Goal: Information Seeking & Learning: Find specific fact

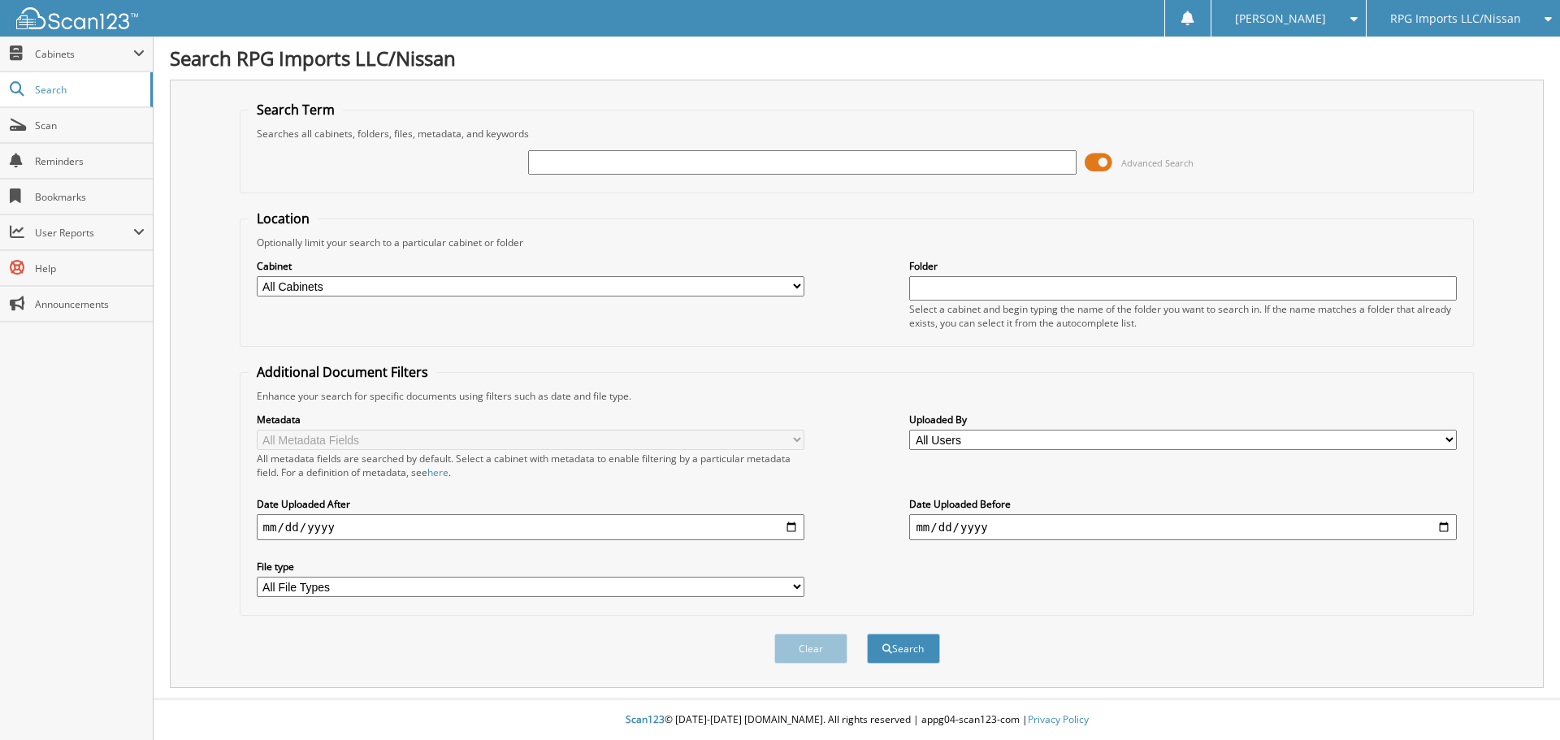
click at [625, 163] on input "text" at bounding box center [802, 162] width 548 height 24
type input "79857"
click at [909, 655] on button "Search" at bounding box center [903, 649] width 73 height 30
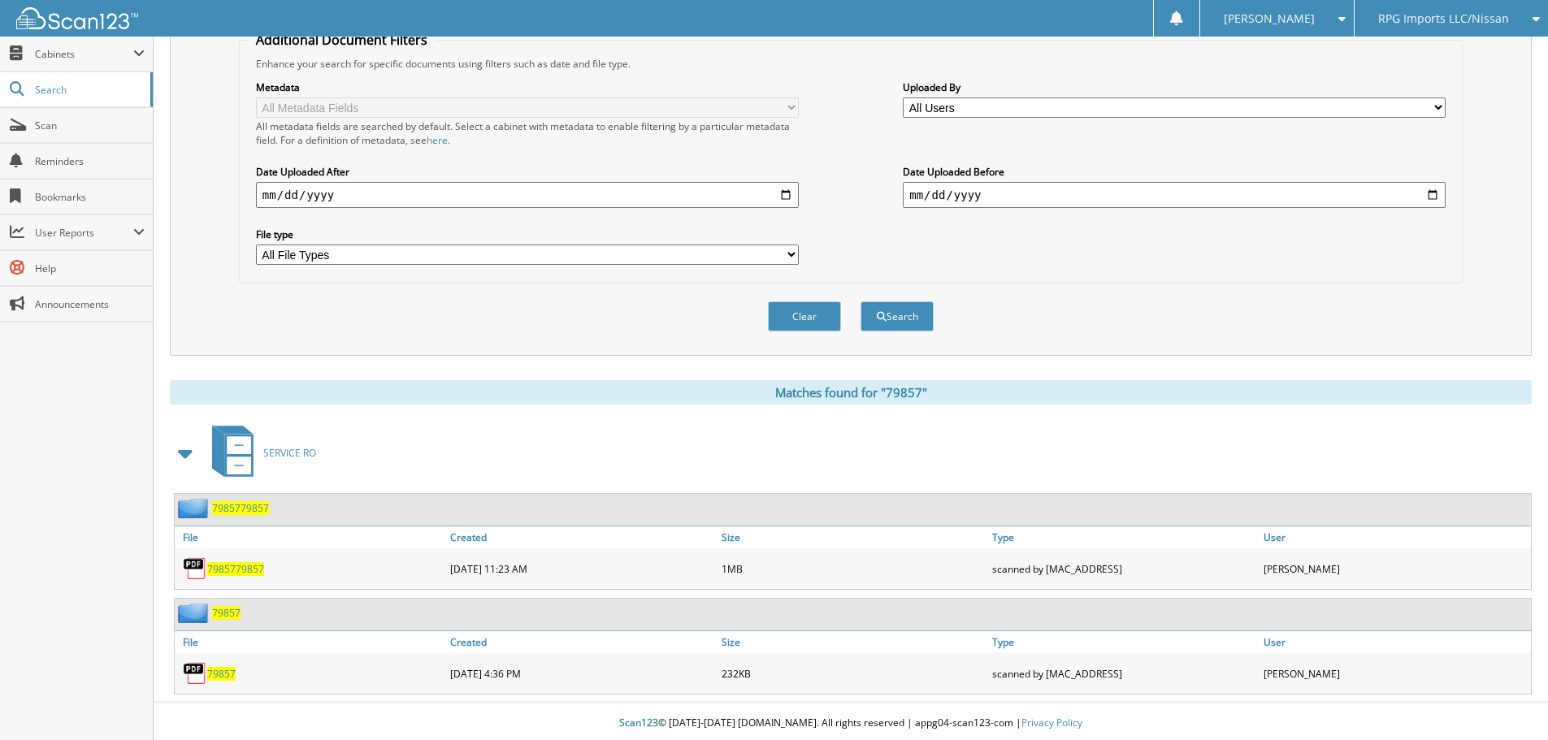
scroll to position [336, 0]
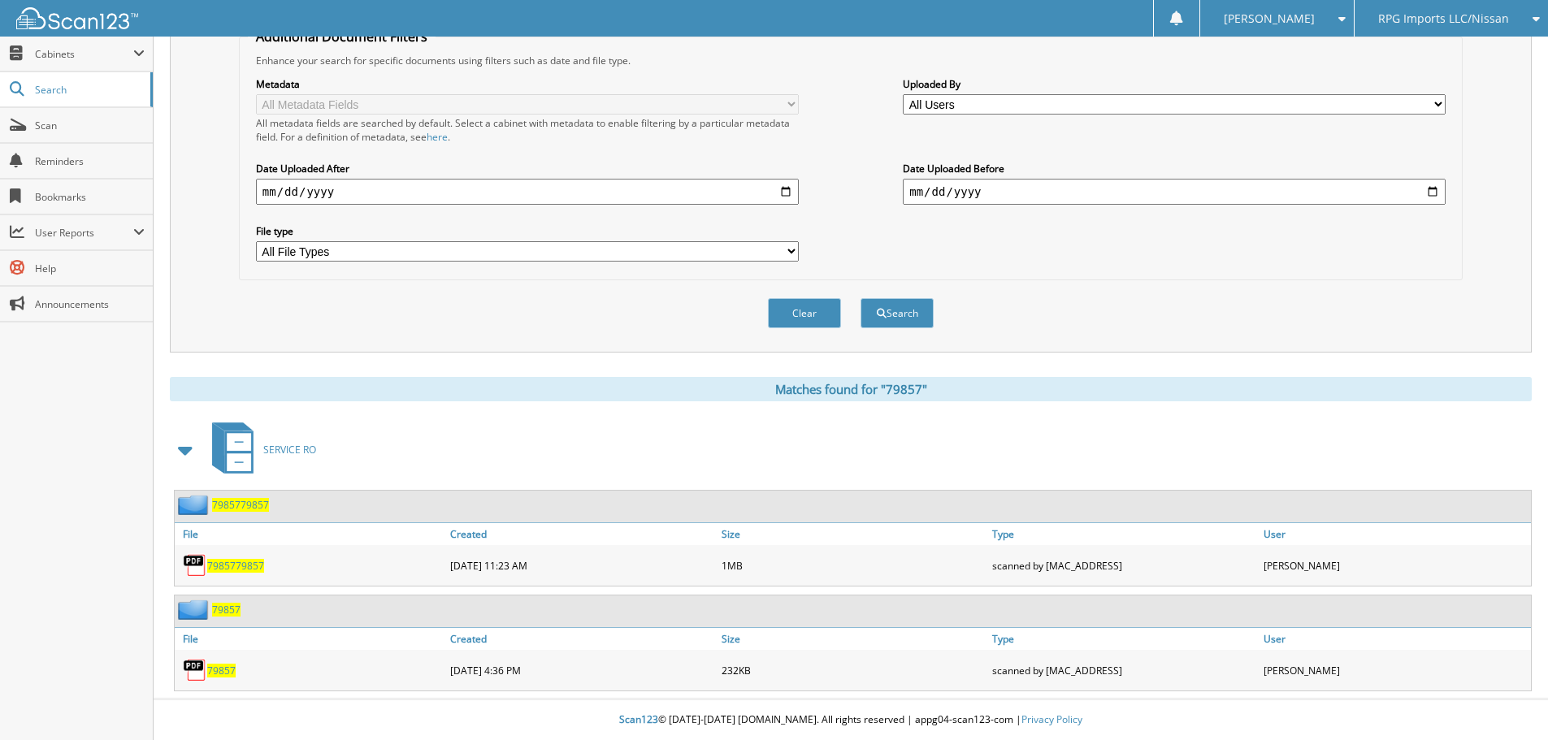
click at [226, 670] on span "79857" at bounding box center [221, 671] width 28 height 14
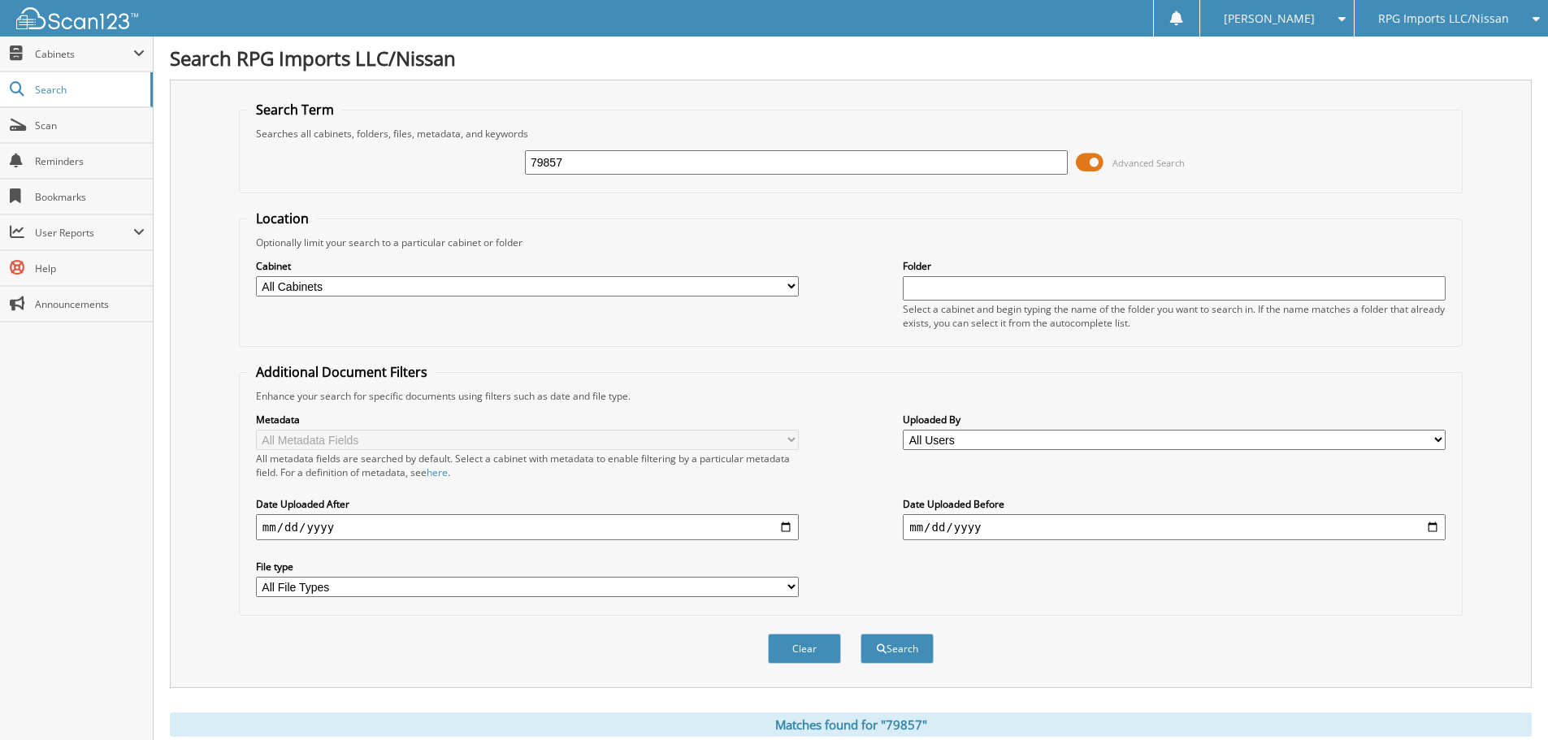
click at [580, 158] on input "79857" at bounding box center [796, 162] width 543 height 24
type input "79730"
click at [894, 644] on button "Search" at bounding box center [897, 649] width 73 height 30
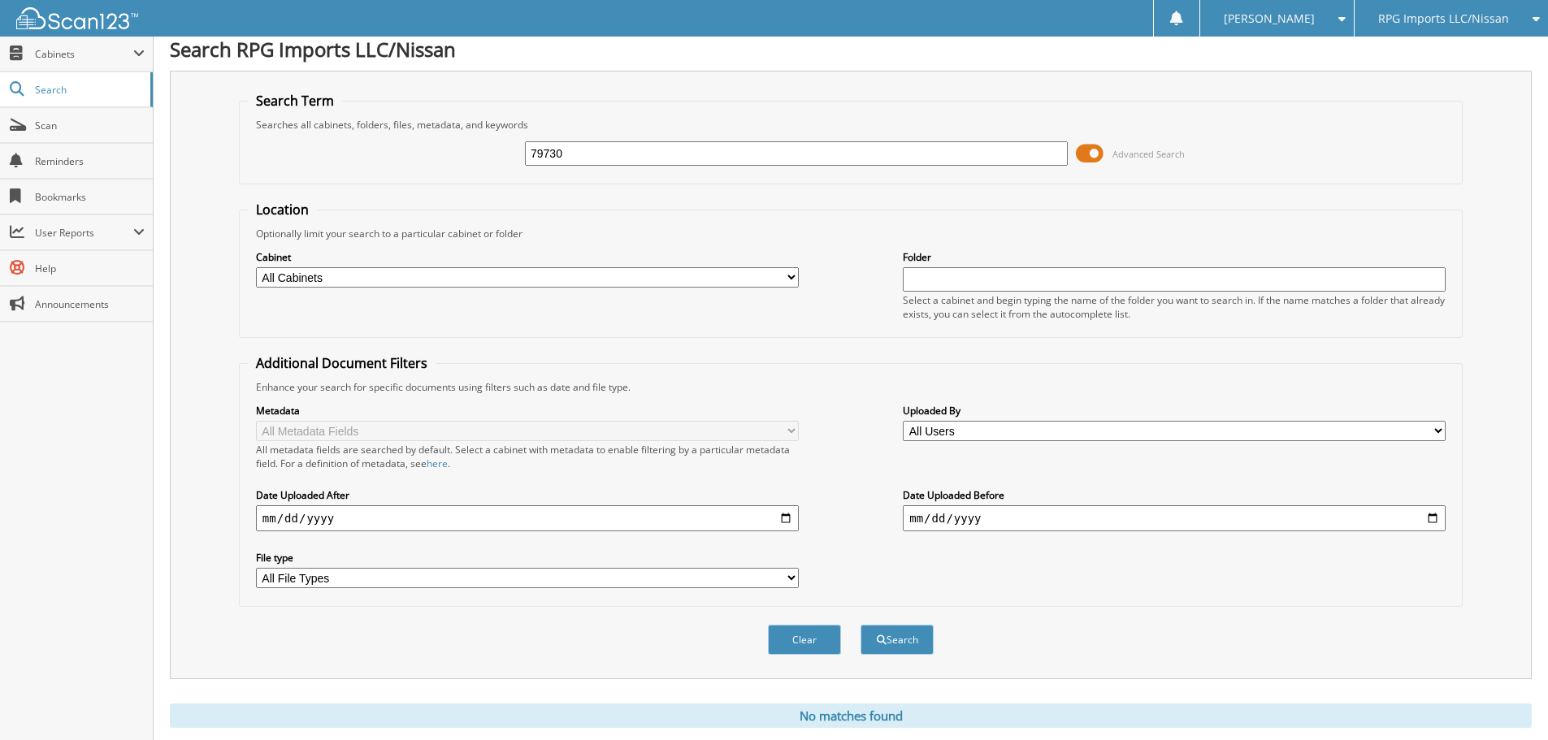
scroll to position [7, 0]
click at [640, 154] on input "79730" at bounding box center [796, 155] width 543 height 24
type input "79857"
click at [891, 644] on button "Search" at bounding box center [897, 642] width 73 height 30
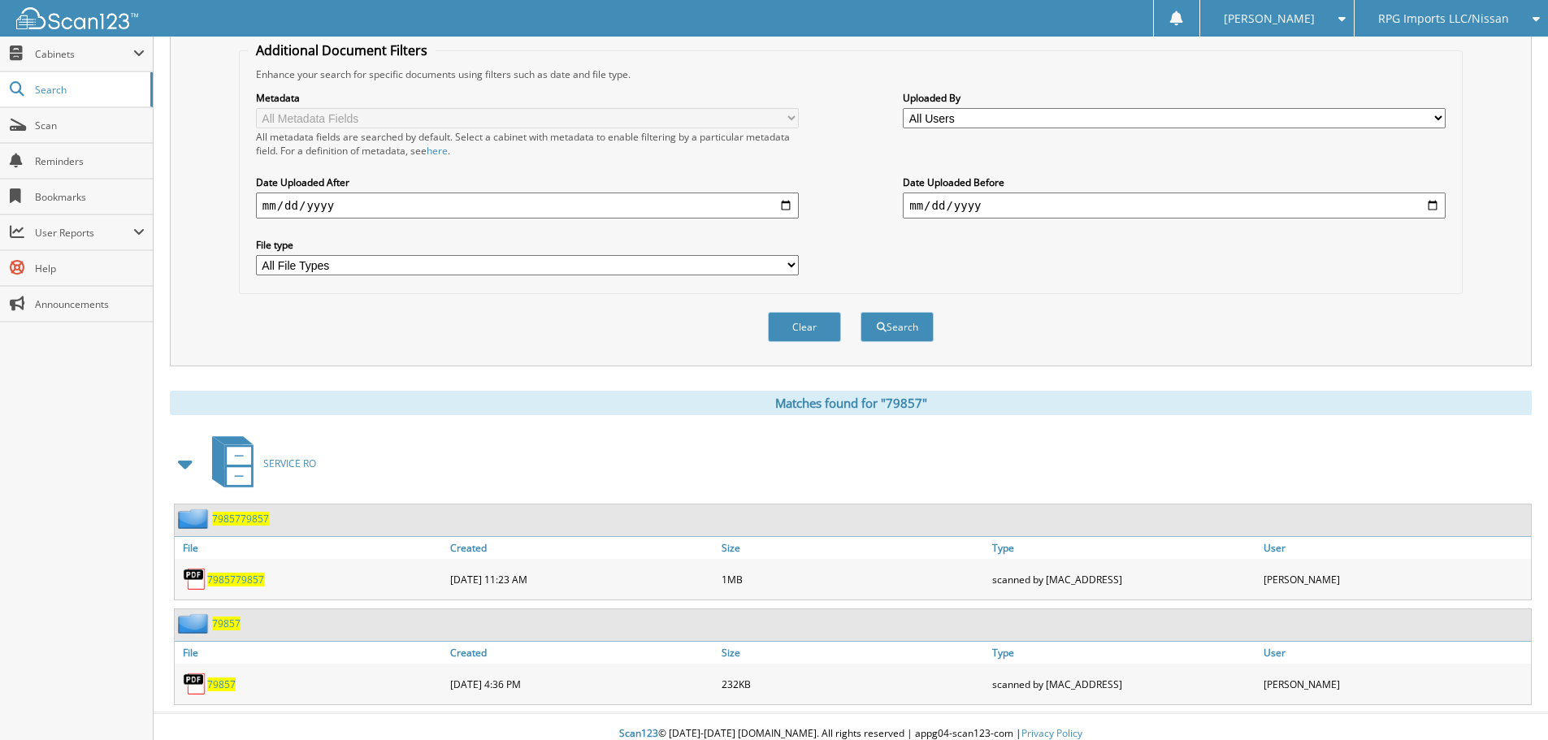
scroll to position [336, 0]
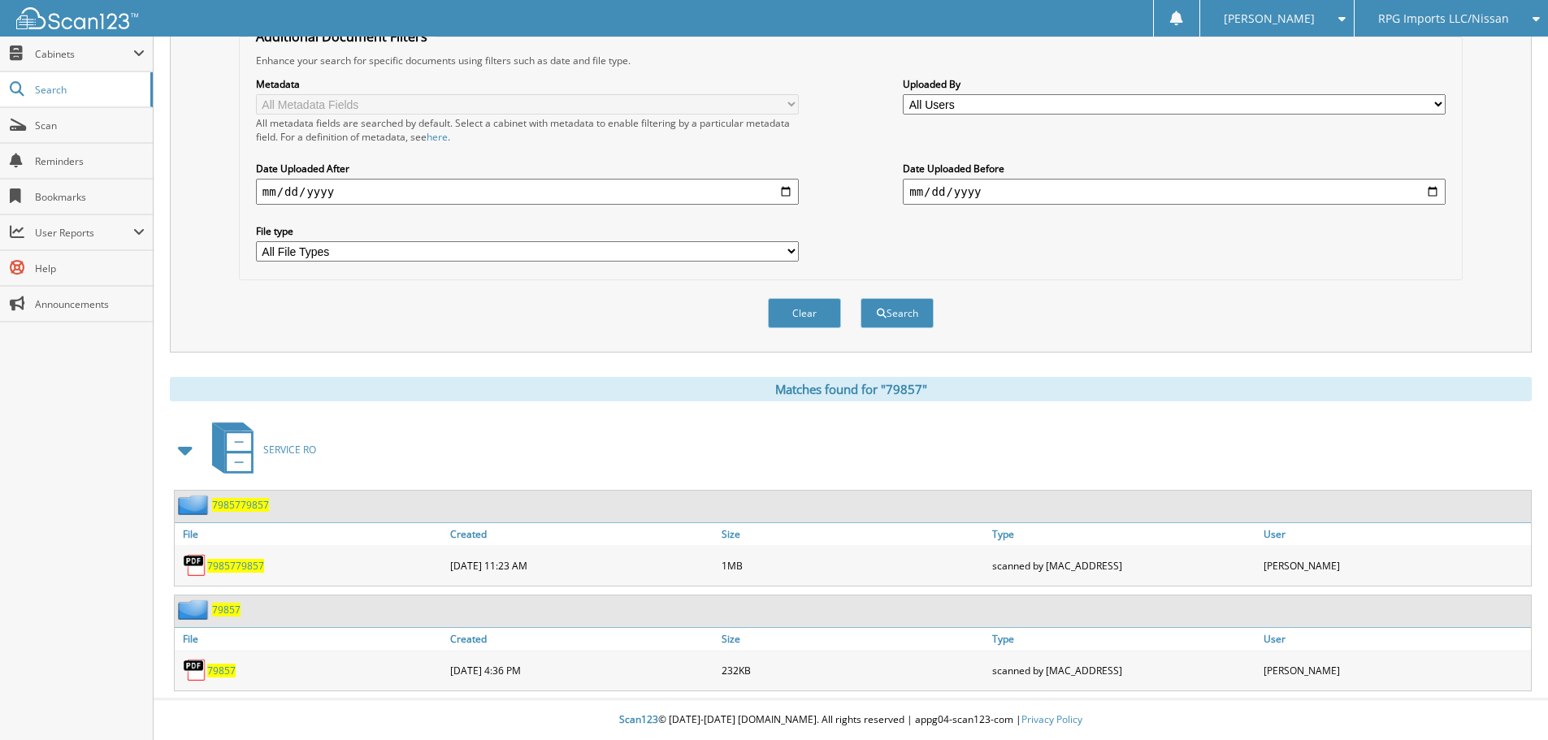
click at [250, 567] on span "79857" at bounding box center [250, 566] width 28 height 14
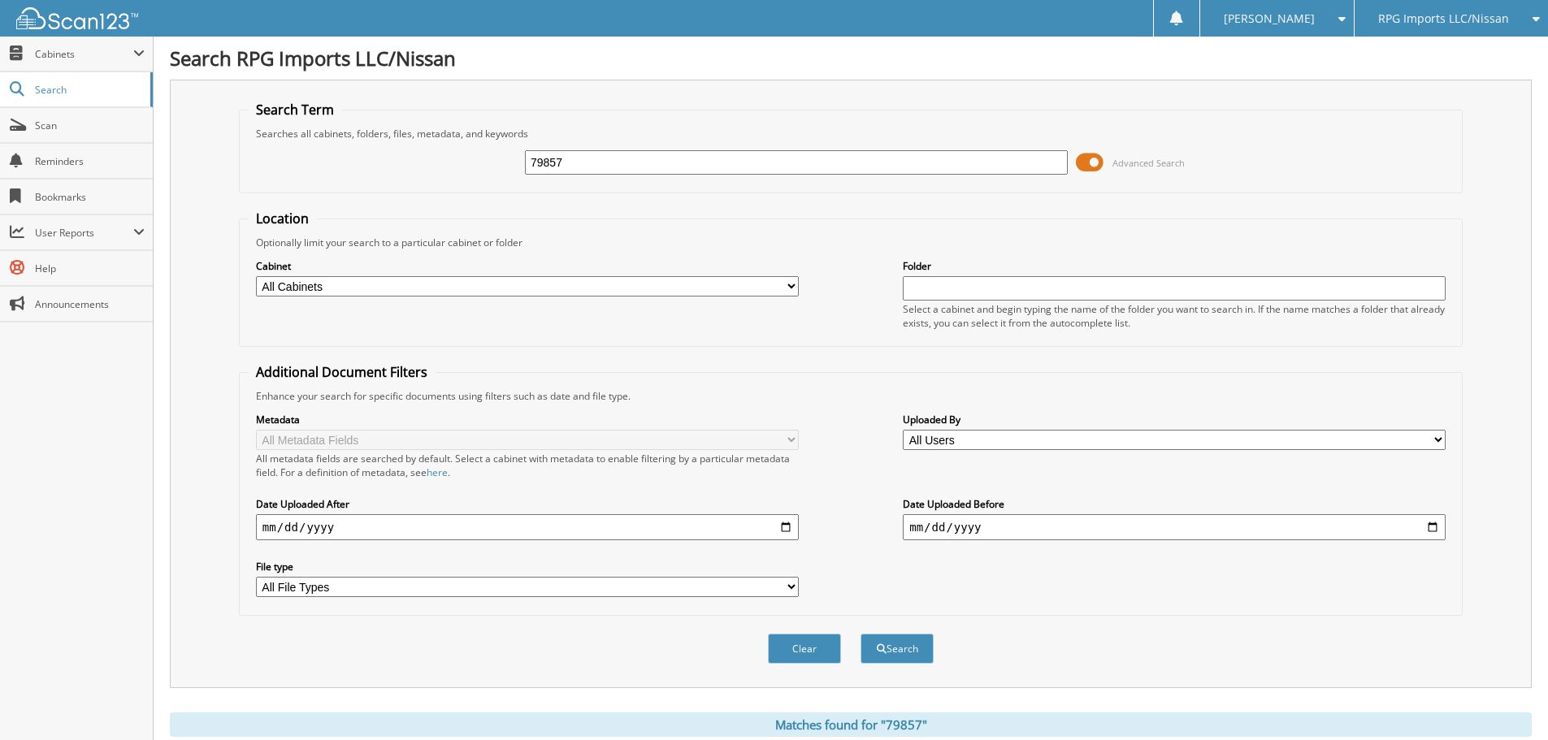
click at [588, 159] on input "79857" at bounding box center [796, 162] width 543 height 24
type input "79730"
click at [883, 658] on button "Search" at bounding box center [897, 649] width 73 height 30
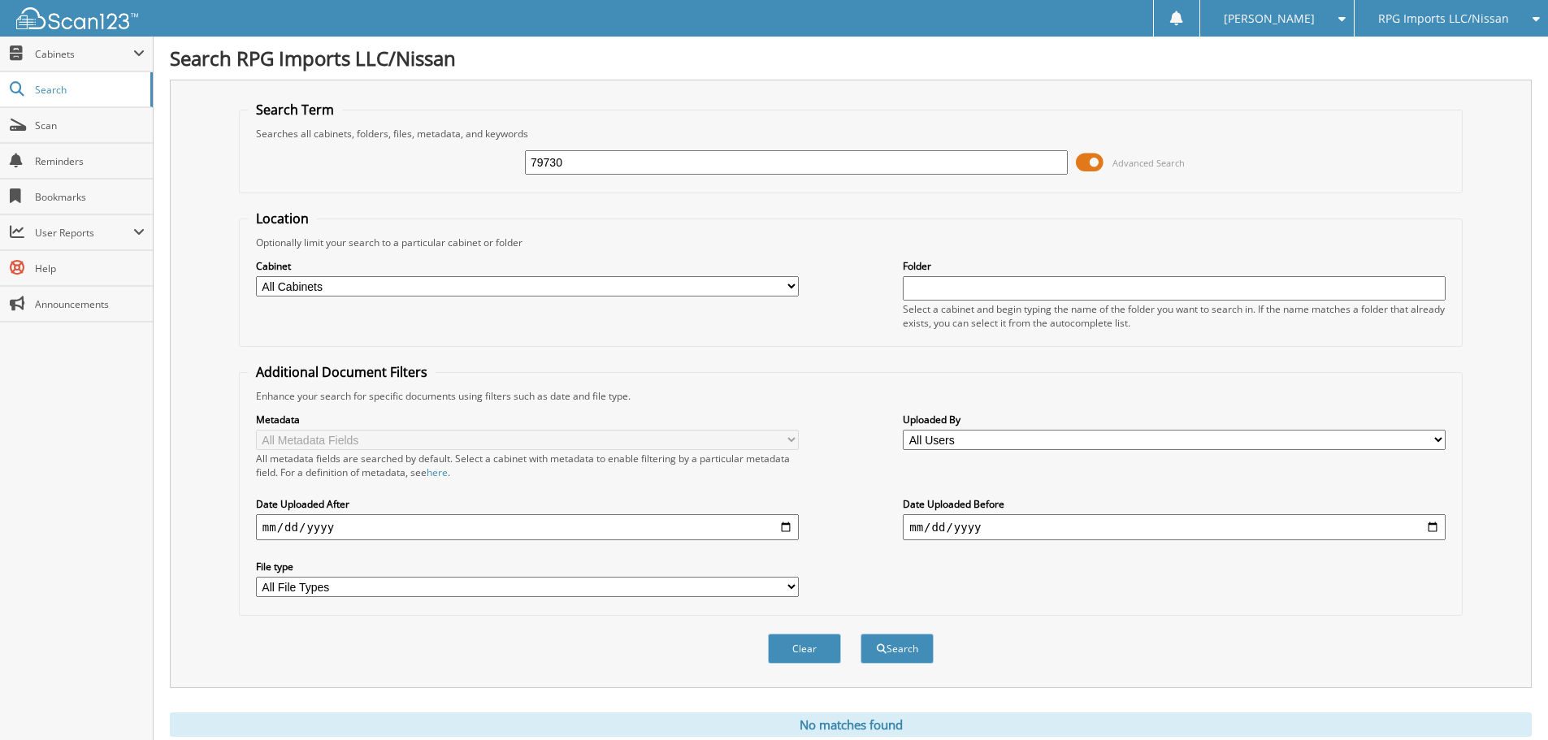
click at [793, 287] on select "All Cabinets PARTS RENTALS SERVICE RO Needs Filing" at bounding box center [527, 286] width 543 height 20
click at [794, 287] on select "All Cabinets PARTS RENTALS SERVICE RO Needs Filing" at bounding box center [527, 286] width 543 height 20
click at [574, 166] on input "79730" at bounding box center [796, 162] width 543 height 24
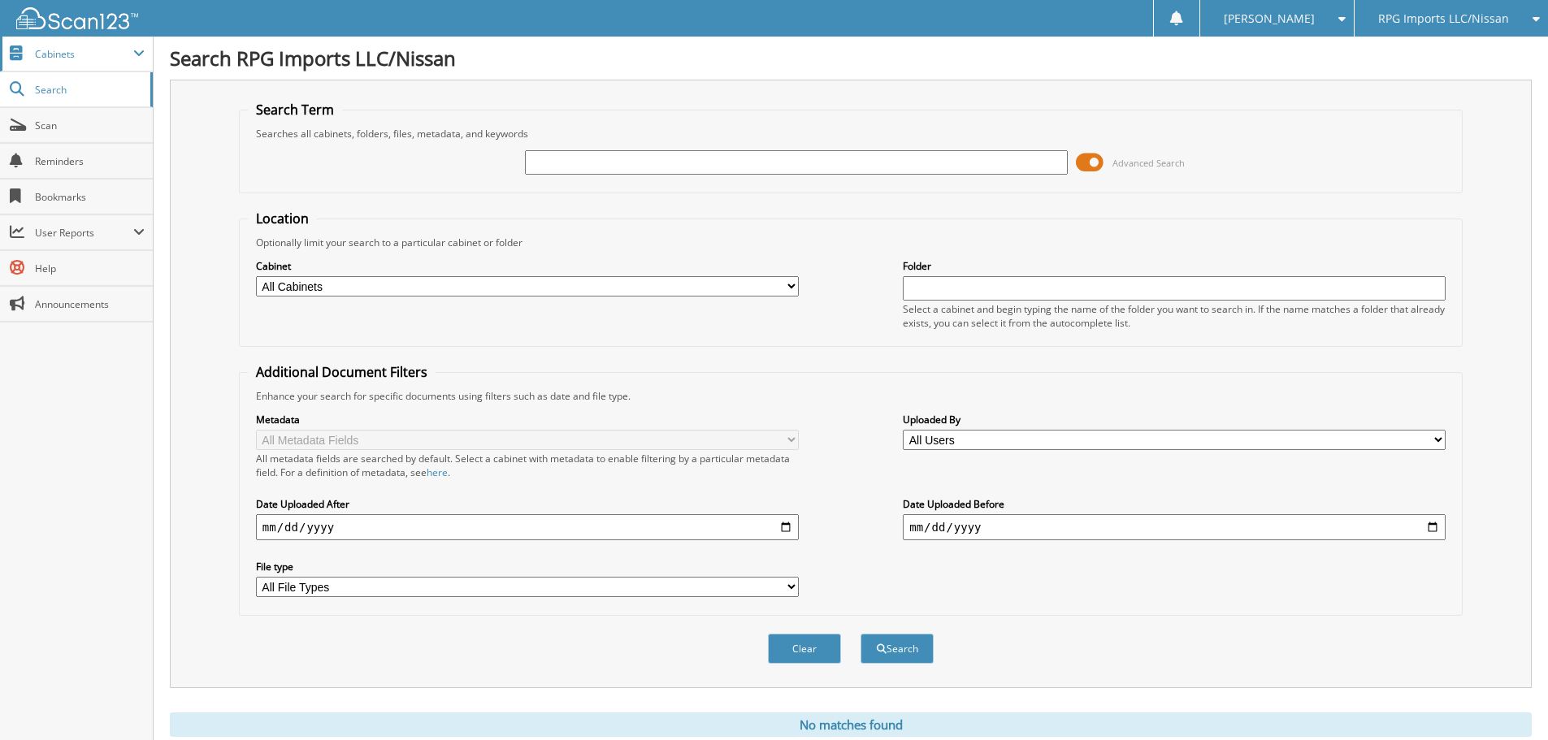
click at [141, 50] on span at bounding box center [138, 53] width 11 height 13
click at [99, 119] on span "Scan" at bounding box center [90, 126] width 110 height 14
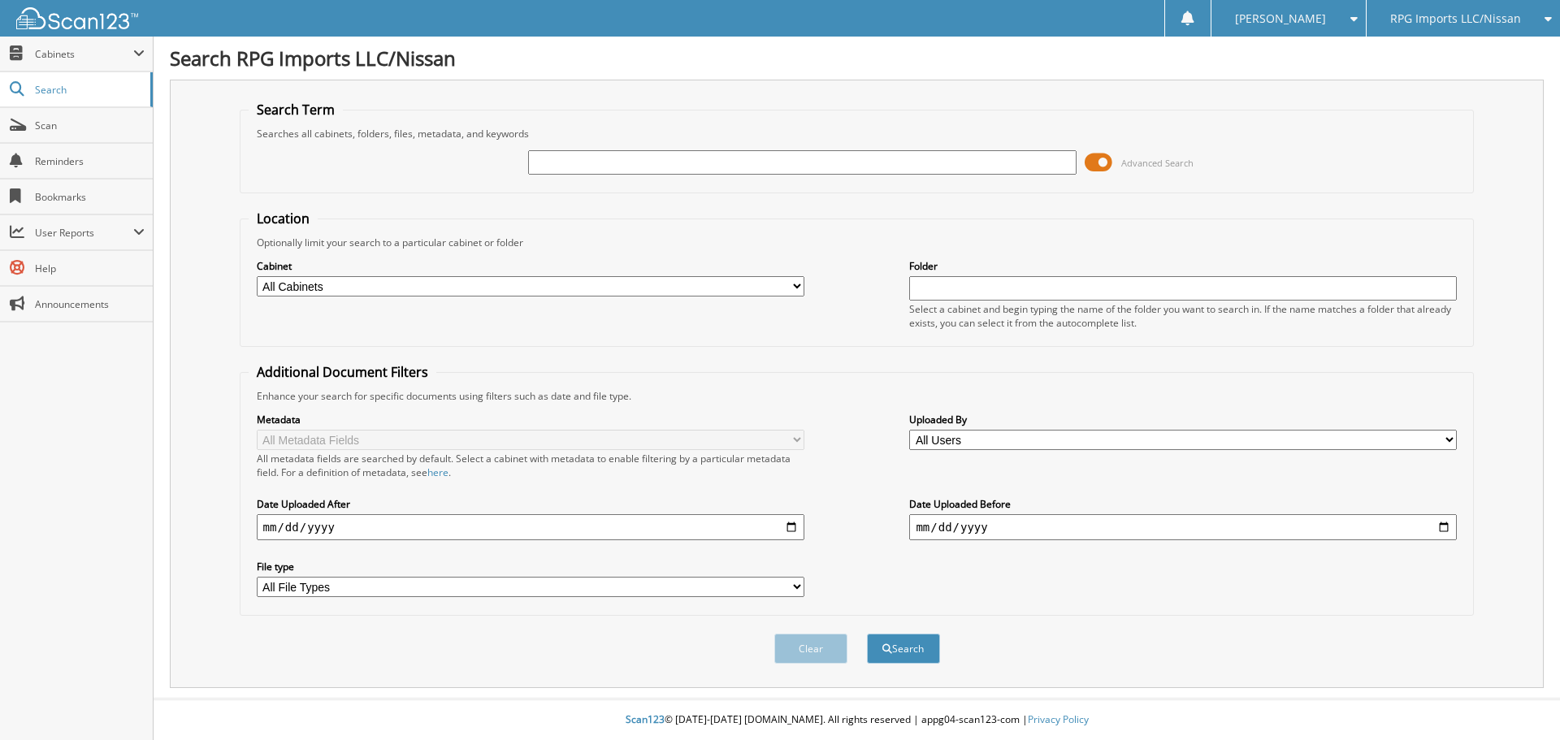
click at [580, 162] on input "text" at bounding box center [802, 162] width 548 height 24
type input "stake center"
click at [907, 655] on button "Search" at bounding box center [903, 649] width 73 height 30
